Goal: Navigation & Orientation: Find specific page/section

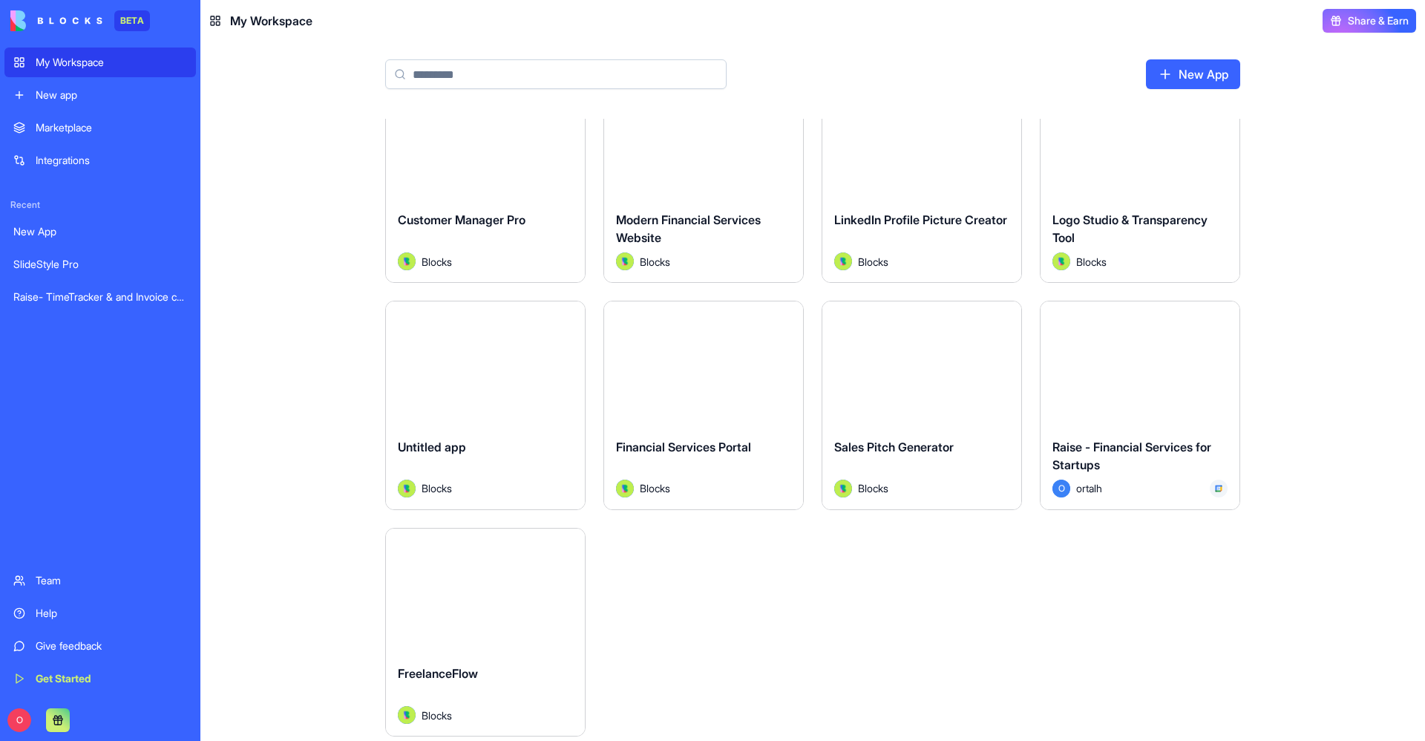
scroll to position [726, 0]
click at [1159, 343] on div "Launch" at bounding box center [1140, 363] width 199 height 125
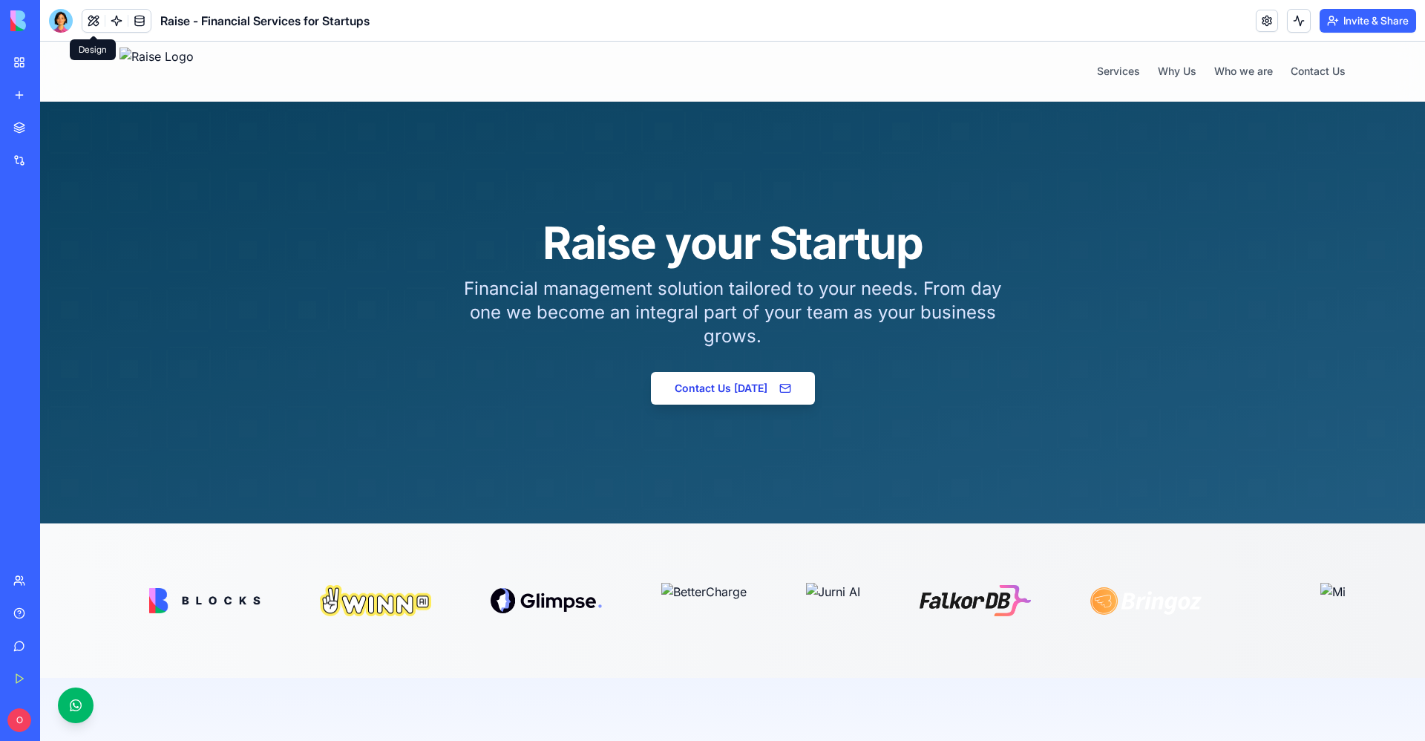
click at [89, 16] on button at bounding box center [93, 21] width 22 height 22
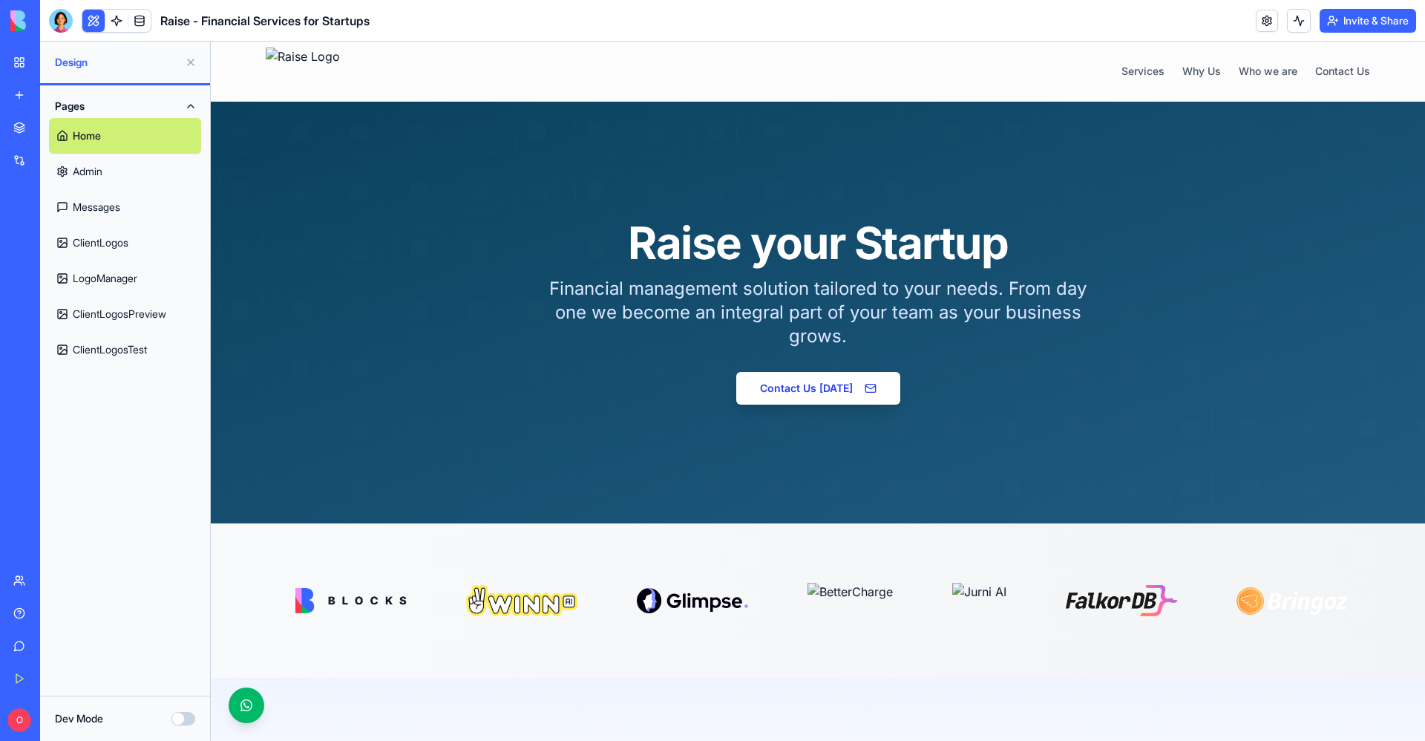
click at [102, 181] on link "Admin" at bounding box center [125, 172] width 152 height 36
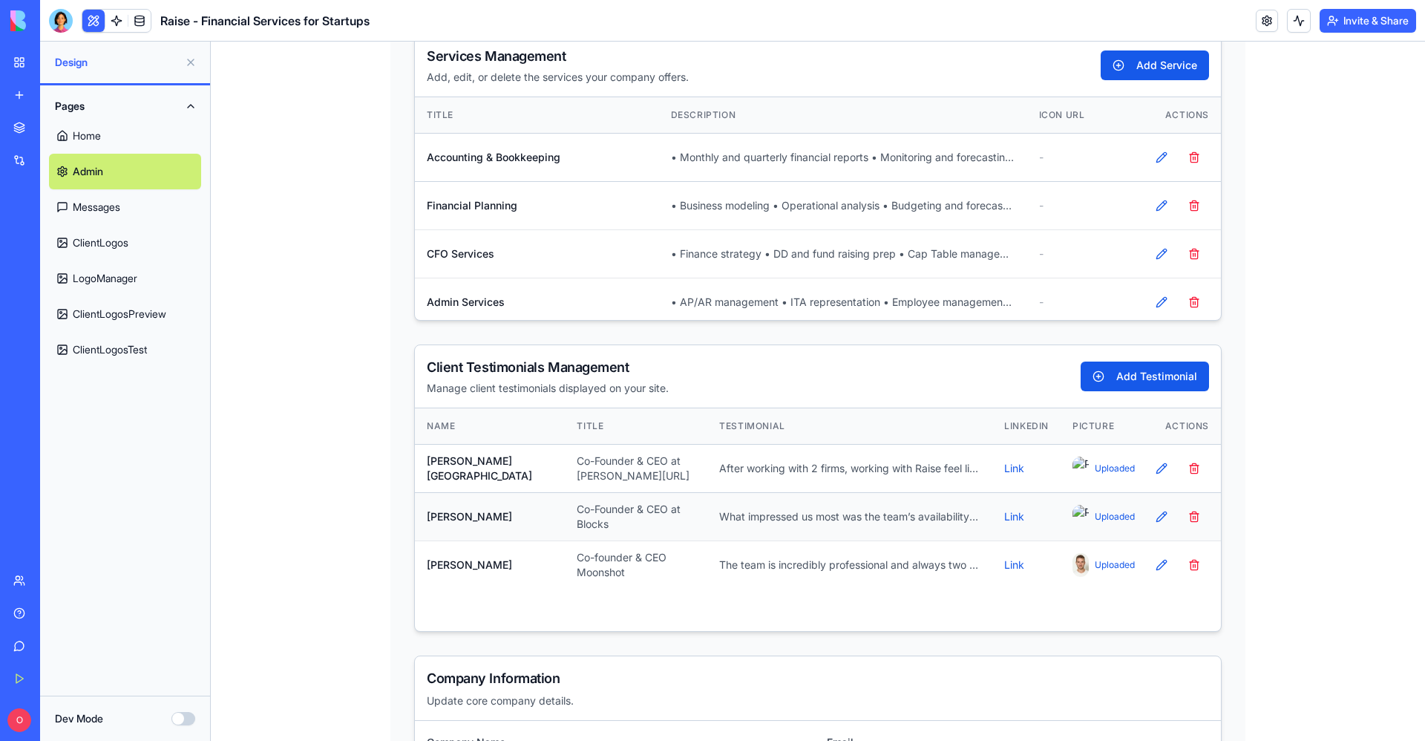
scroll to position [84, 0]
click at [1072, 560] on img at bounding box center [1080, 563] width 16 height 24
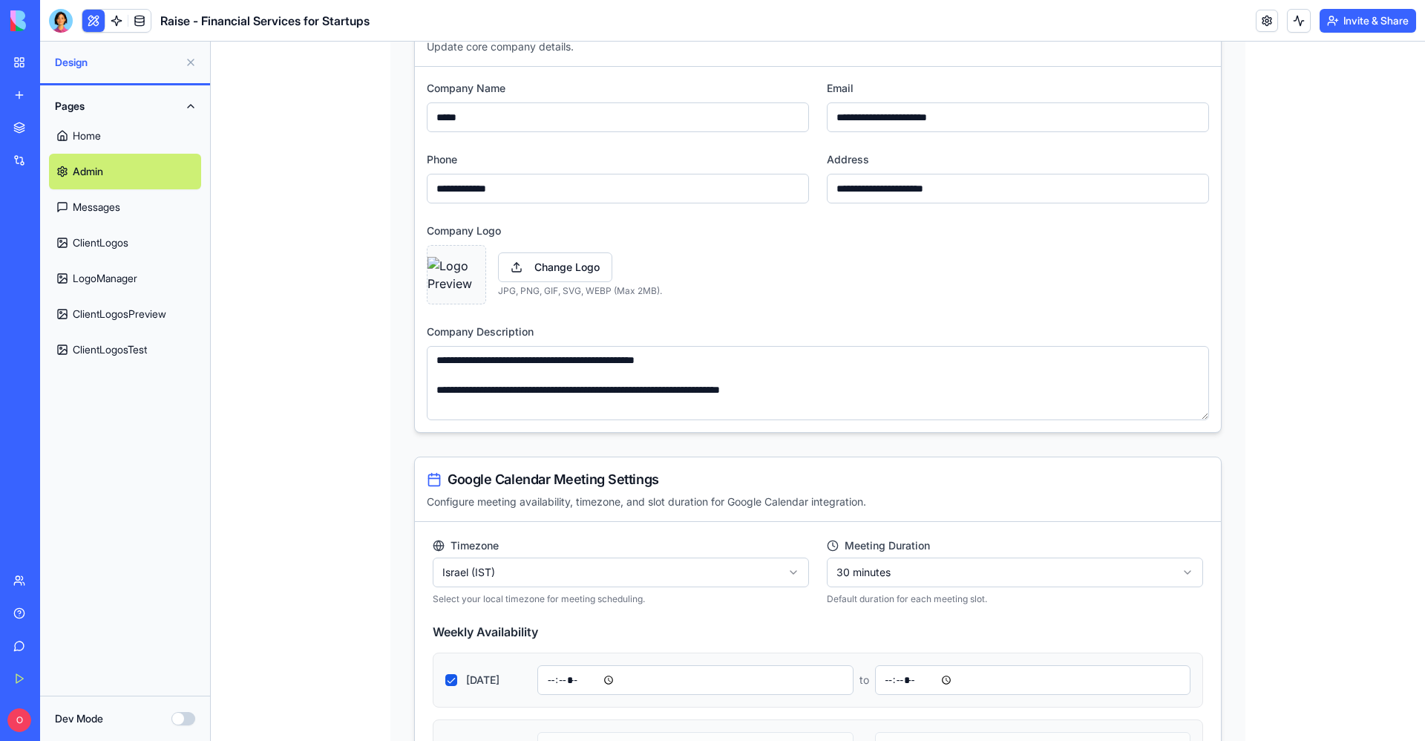
scroll to position [738, 0]
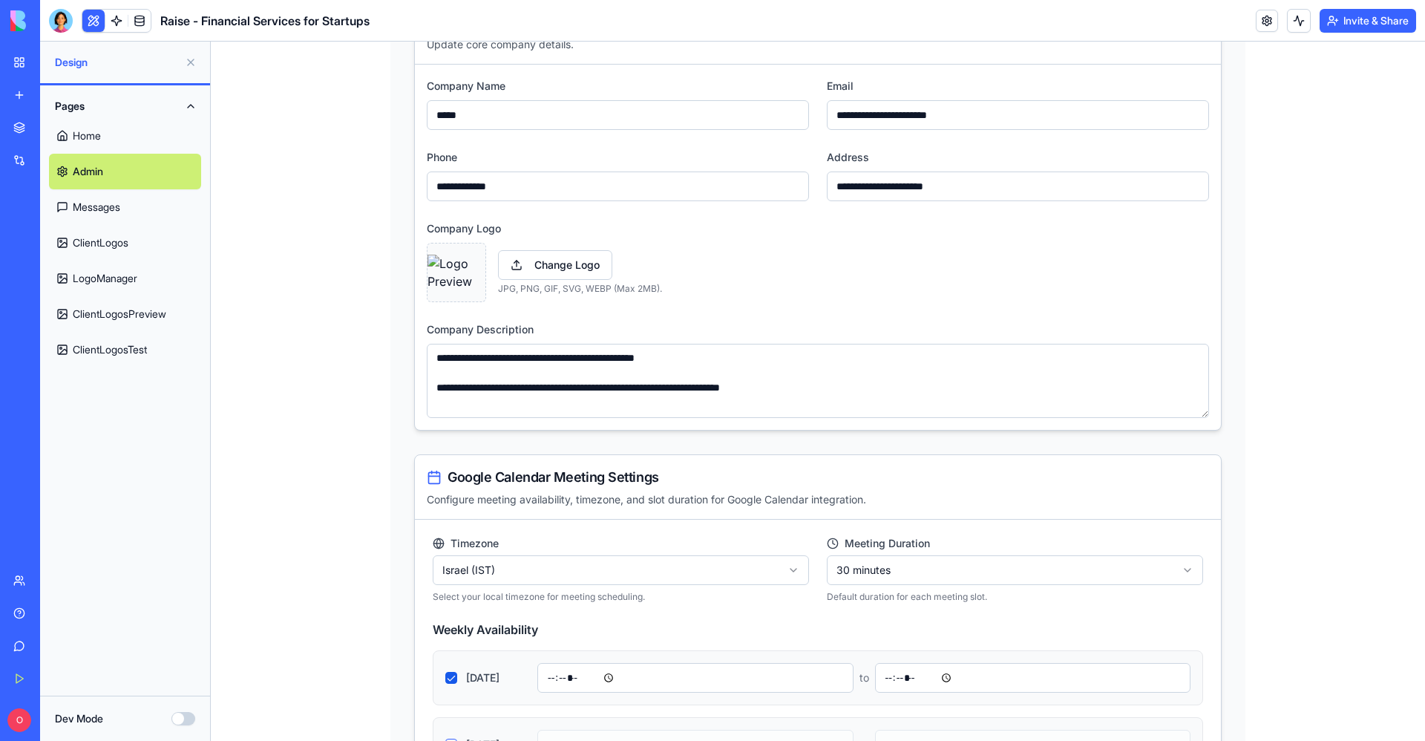
click at [141, 243] on link "ClientLogos" at bounding box center [125, 243] width 152 height 36
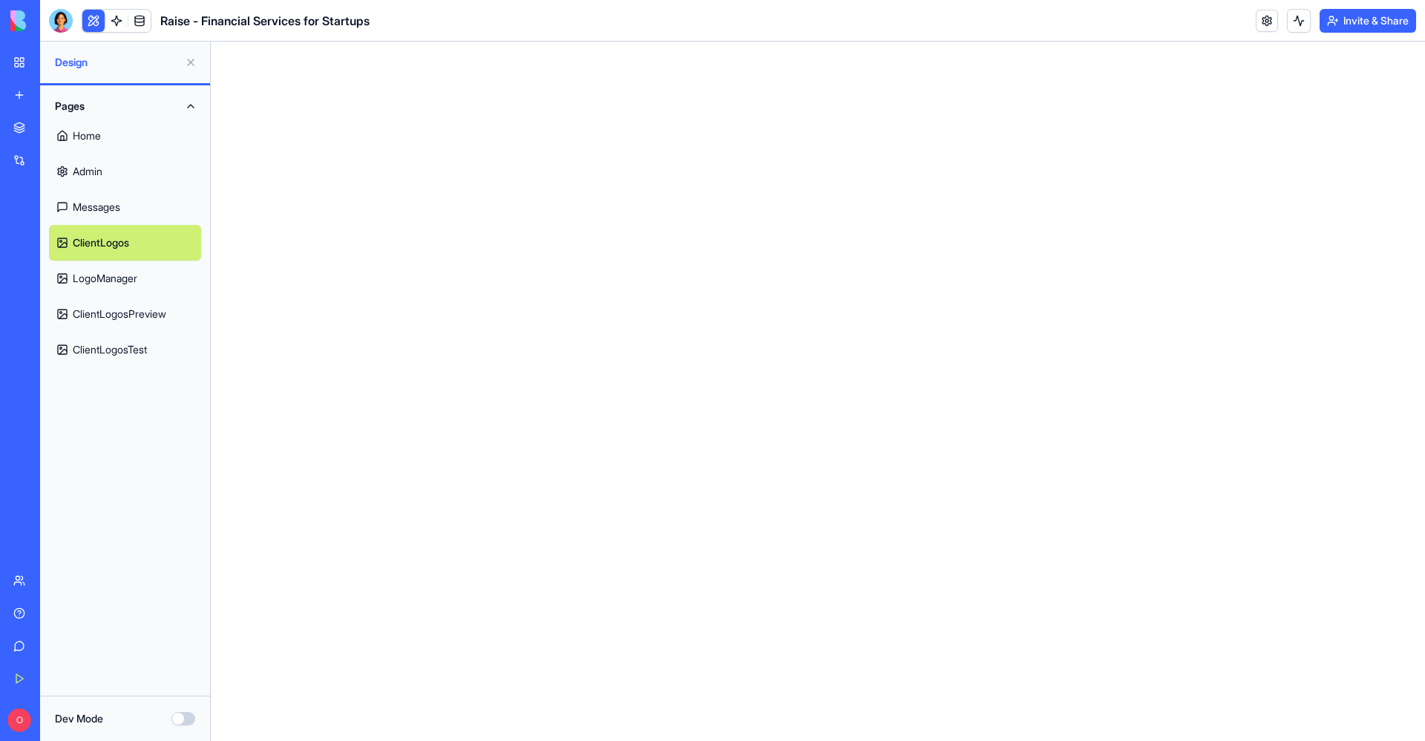
click at [140, 344] on link "ClientLogosTest" at bounding box center [125, 350] width 152 height 36
click at [136, 344] on link "ClientLogosTest" at bounding box center [125, 350] width 152 height 36
click at [133, 306] on link "ClientLogosPreview" at bounding box center [125, 314] width 152 height 36
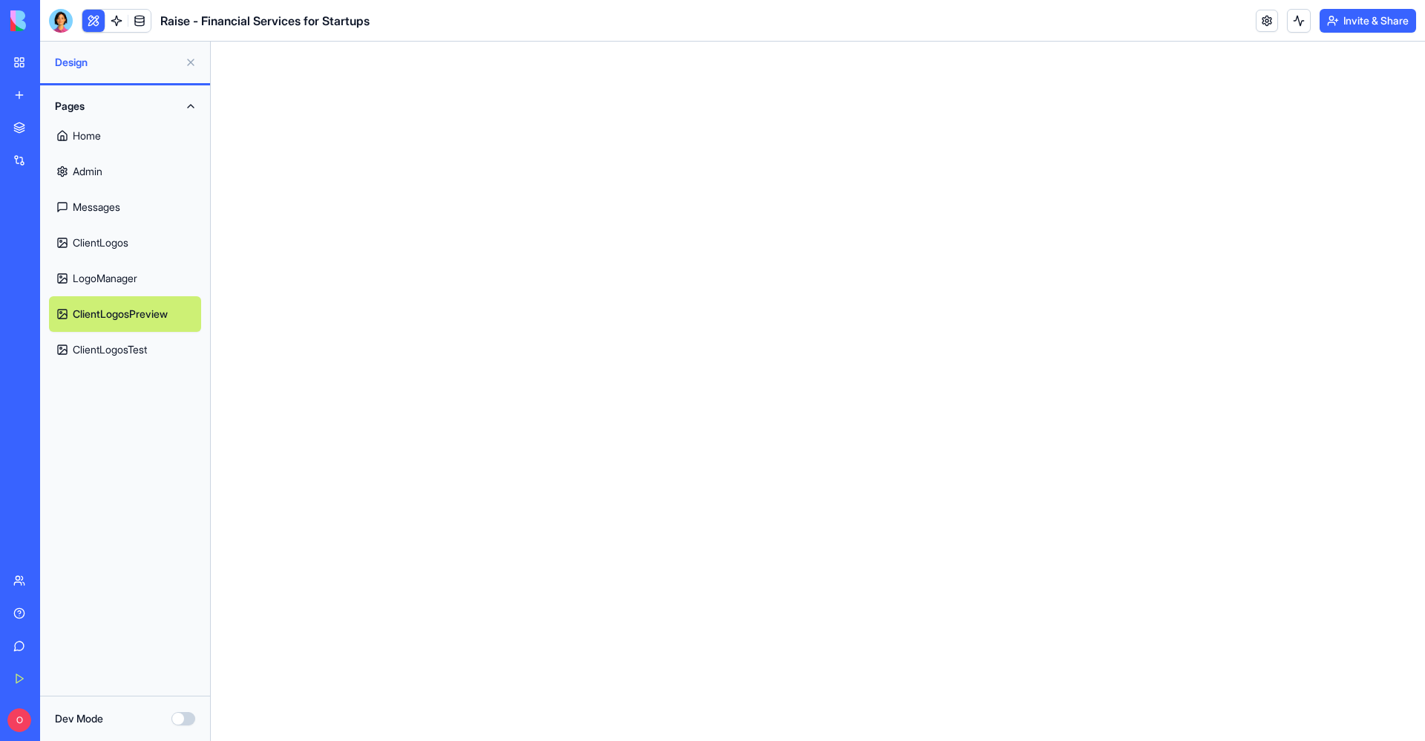
click at [133, 306] on link "ClientLogosPreview" at bounding box center [125, 314] width 152 height 36
click at [139, 308] on link "ClientLogosPreview" at bounding box center [125, 314] width 152 height 36
